Goal: Navigation & Orientation: Understand site structure

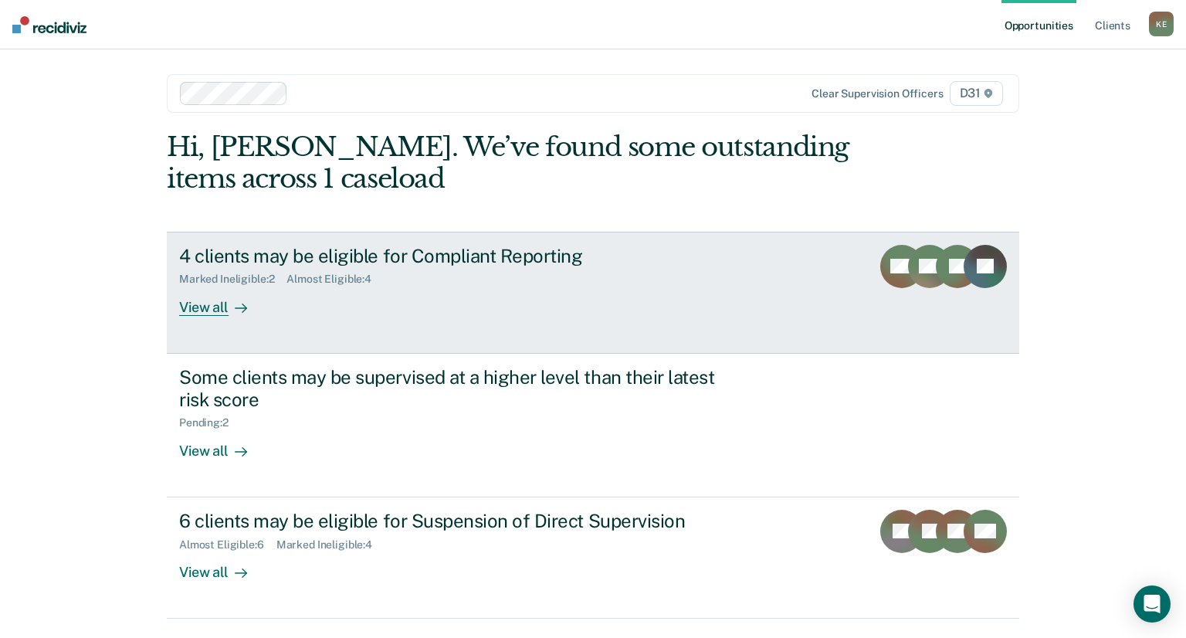
click at [219, 307] on div "View all" at bounding box center [222, 301] width 87 height 30
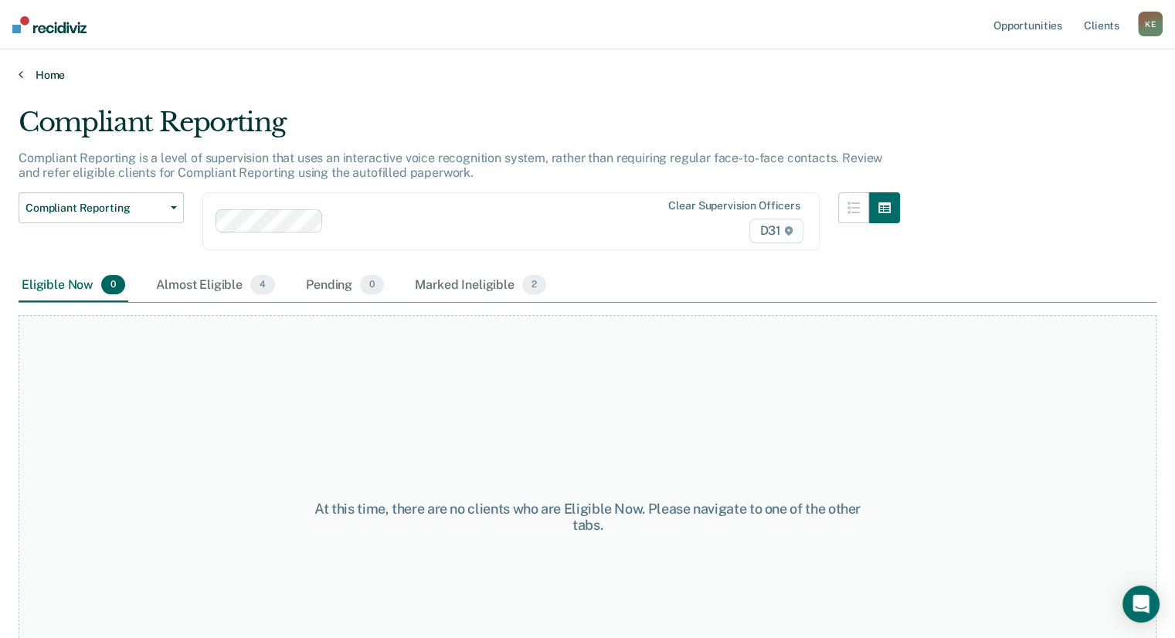
click at [42, 72] on link "Home" at bounding box center [588, 75] width 1138 height 14
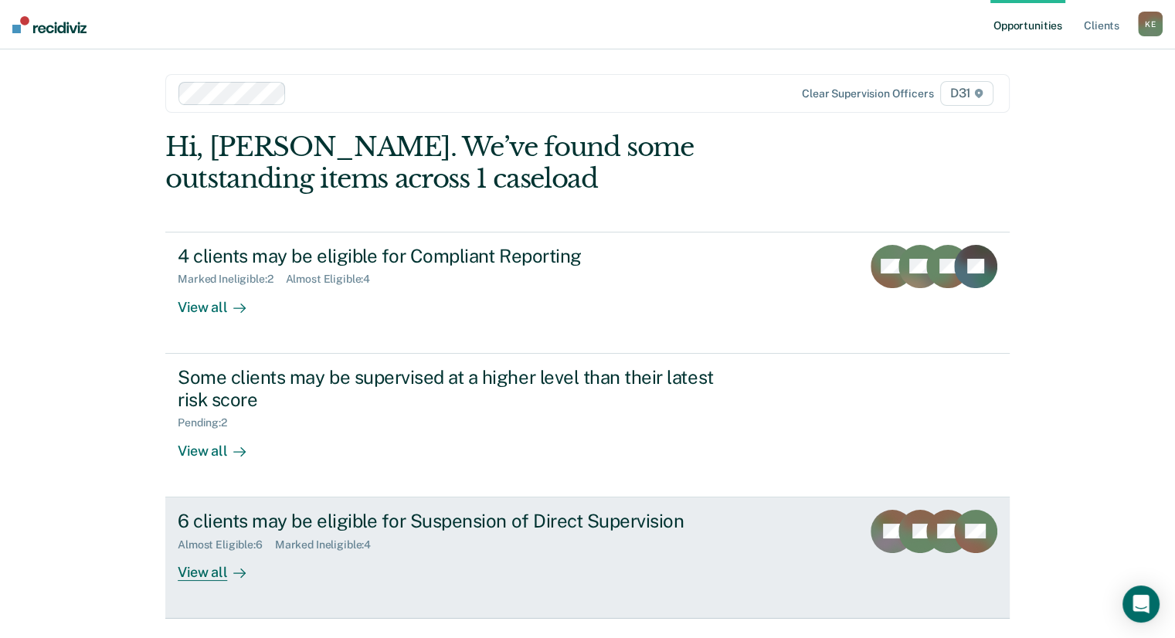
click at [227, 567] on div at bounding box center [236, 572] width 19 height 18
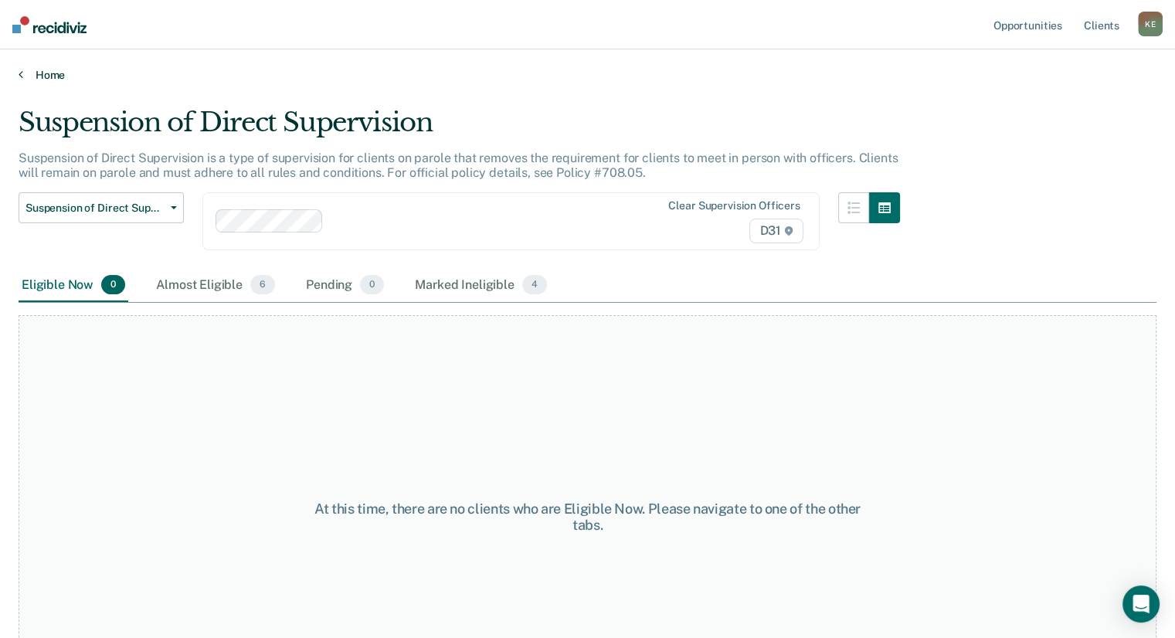
click at [25, 78] on link "Home" at bounding box center [588, 75] width 1138 height 14
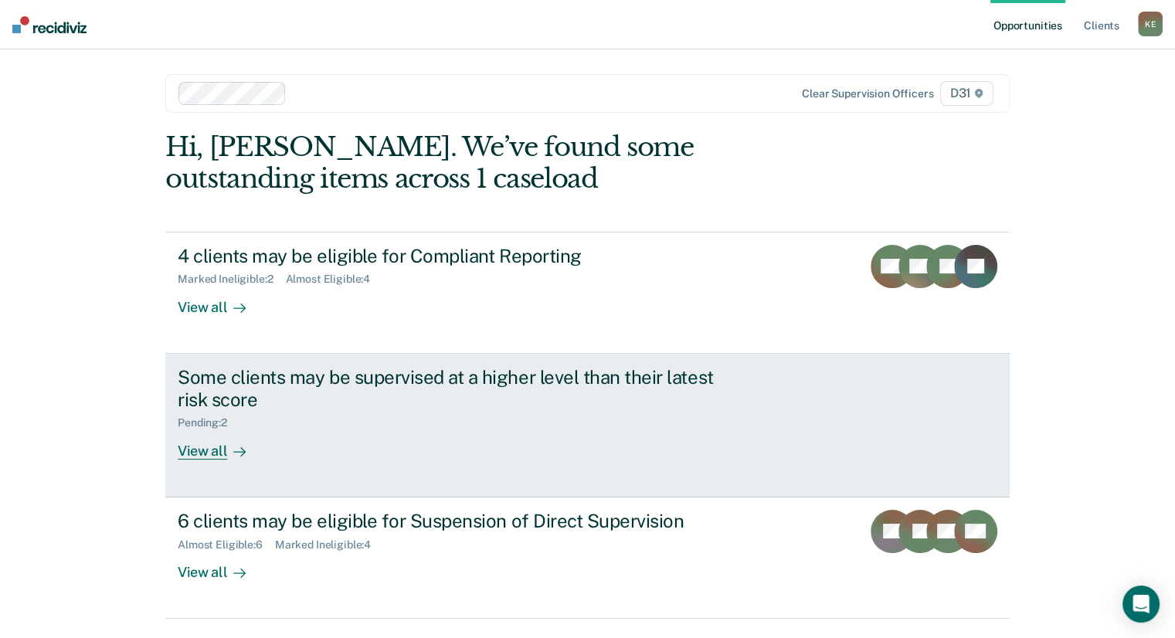
click at [200, 443] on div "View all" at bounding box center [221, 444] width 87 height 30
